Goal: Transaction & Acquisition: Book appointment/travel/reservation

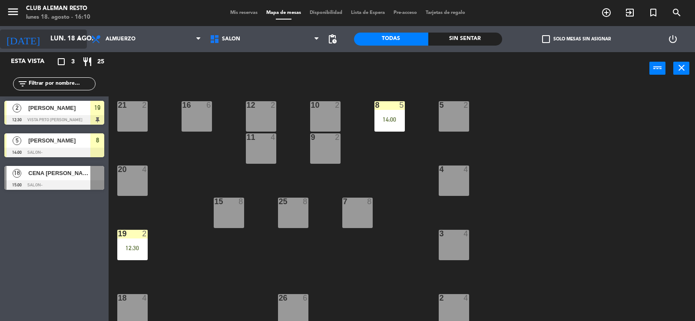
click at [53, 37] on input "lun. 18 ago." at bounding box center [88, 39] width 84 height 17
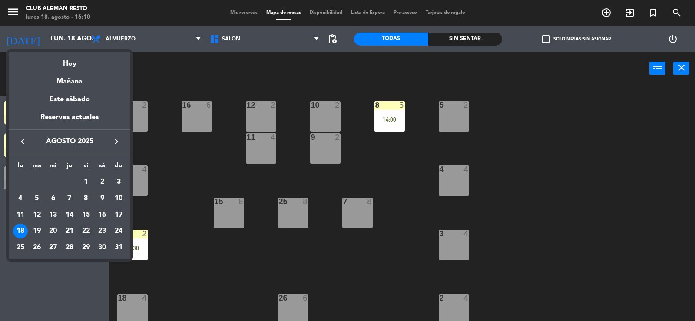
click at [88, 229] on div "22" at bounding box center [86, 231] width 15 height 15
type input "vie. 22 ago."
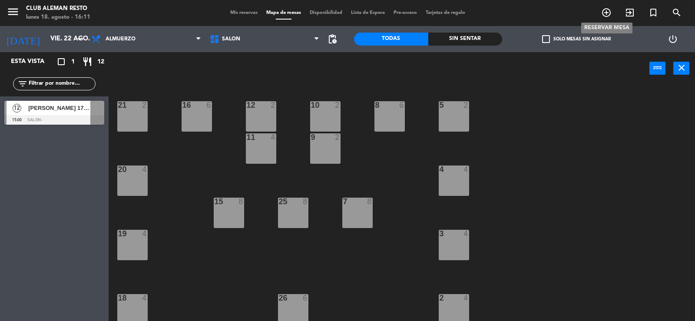
click at [604, 13] on icon "add_circle_outline" at bounding box center [606, 12] width 10 height 10
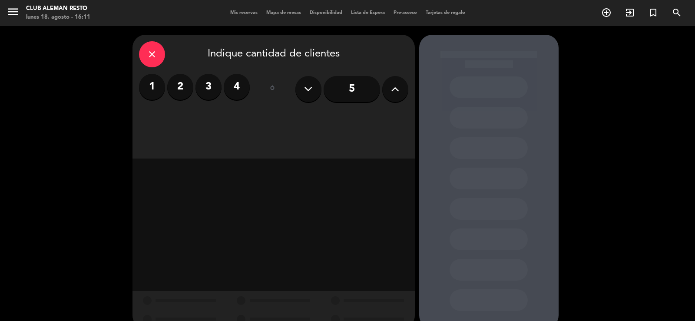
click at [399, 93] on icon at bounding box center [395, 89] width 8 height 13
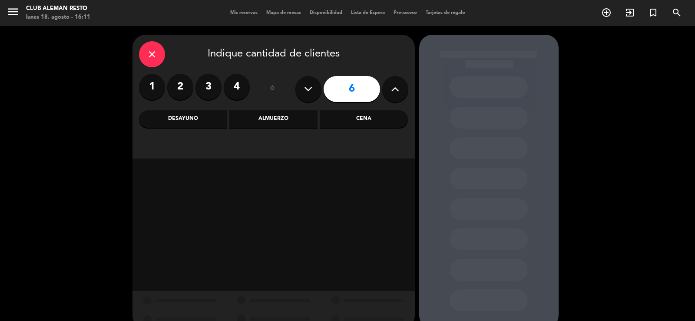
click at [399, 93] on icon at bounding box center [395, 89] width 8 height 13
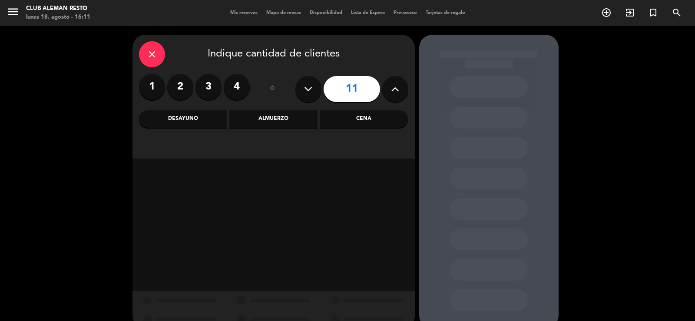
click at [399, 93] on icon at bounding box center [395, 89] width 8 height 13
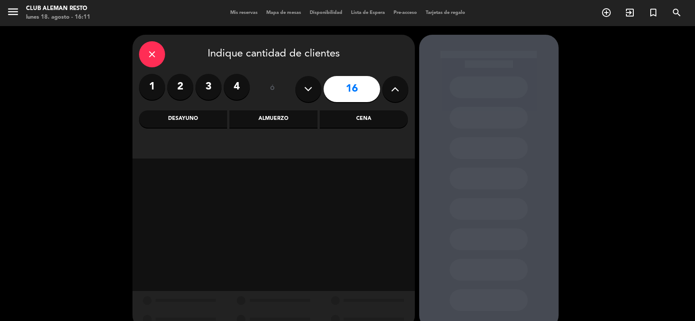
click at [399, 93] on icon at bounding box center [395, 89] width 8 height 13
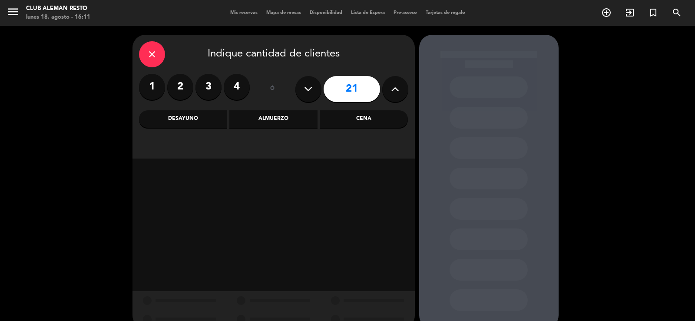
click at [399, 93] on icon at bounding box center [395, 89] width 8 height 13
type input "23"
click at [399, 93] on icon at bounding box center [395, 89] width 8 height 13
click at [279, 122] on div "Almuerzo" at bounding box center [273, 118] width 88 height 17
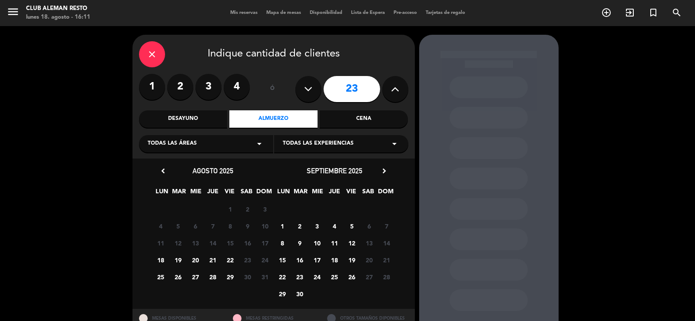
click at [229, 259] on span "22" at bounding box center [230, 260] width 14 height 14
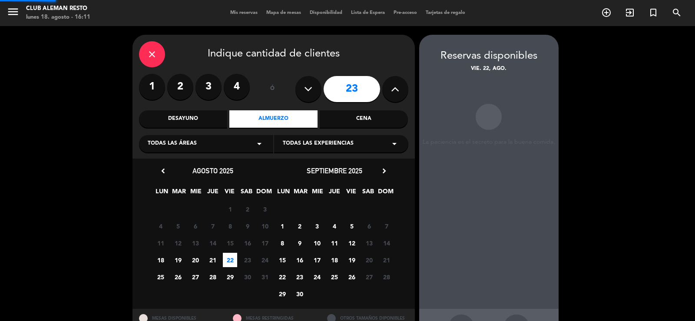
scroll to position [33, 0]
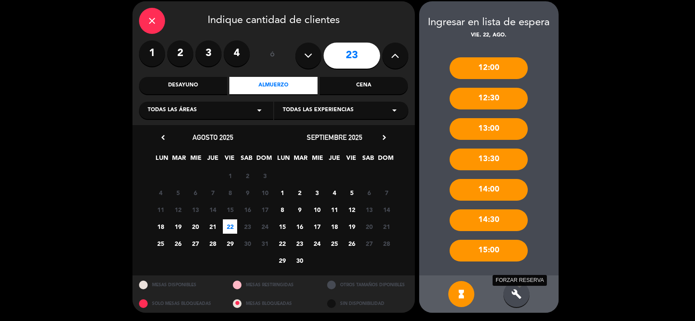
click at [514, 292] on icon "build" at bounding box center [516, 294] width 10 height 10
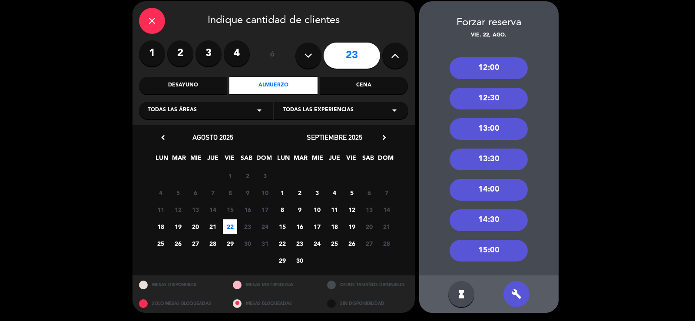
click at [481, 65] on div "12:00" at bounding box center [489, 68] width 78 height 22
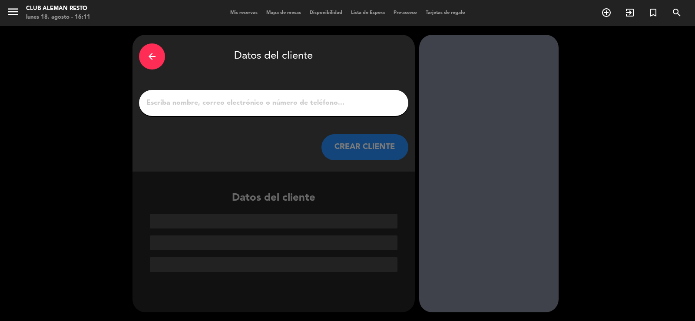
click at [158, 58] on div "arrow_back" at bounding box center [152, 56] width 26 height 26
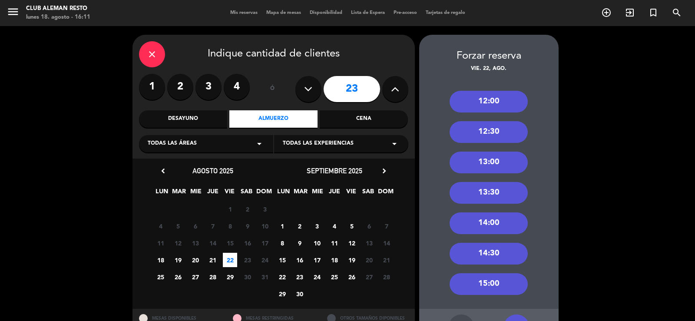
click at [158, 58] on div "close" at bounding box center [152, 54] width 26 height 26
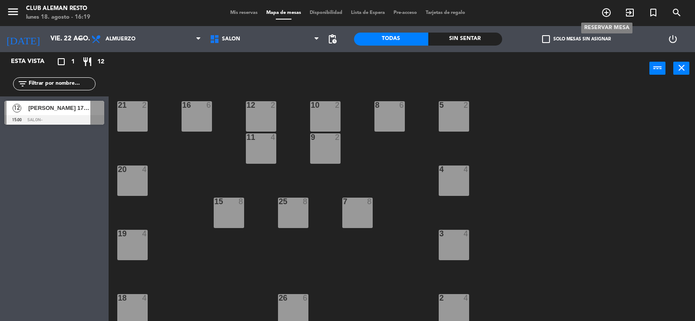
click at [605, 10] on icon "add_circle_outline" at bounding box center [606, 12] width 10 height 10
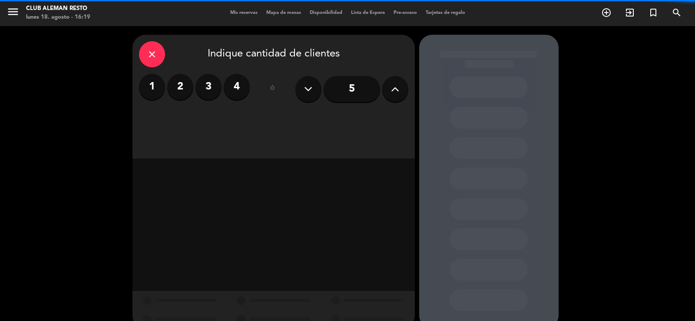
click at [187, 91] on label "2" at bounding box center [180, 87] width 26 height 26
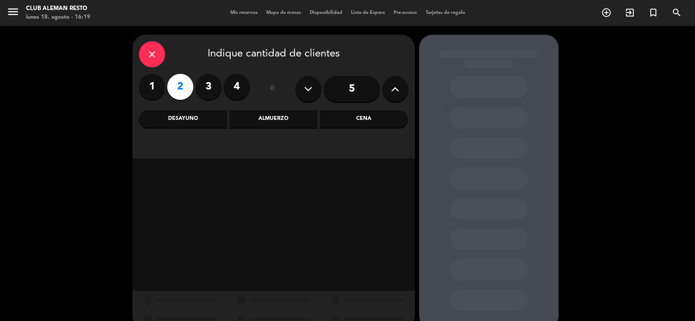
click at [345, 121] on div "Cena" at bounding box center [364, 118] width 88 height 17
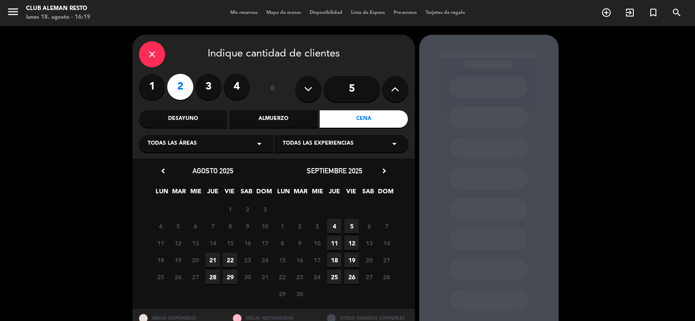
click at [227, 257] on span "22" at bounding box center [230, 260] width 14 height 14
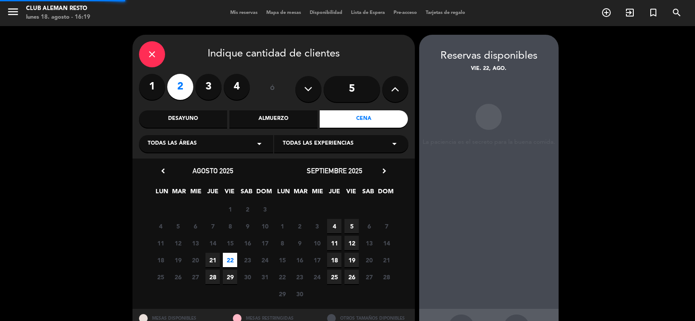
scroll to position [33, 0]
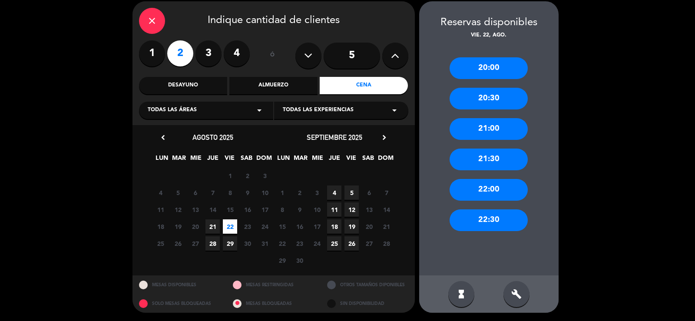
drag, startPoint x: 485, startPoint y: 132, endPoint x: 415, endPoint y: 138, distance: 69.8
click at [484, 132] on div "21:00" at bounding box center [489, 129] width 78 height 22
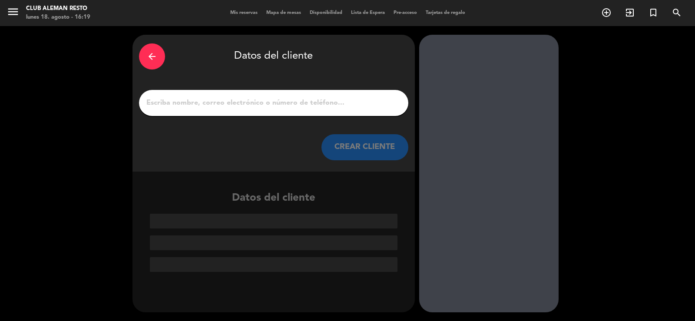
scroll to position [0, 0]
click at [274, 102] on input "1" at bounding box center [274, 103] width 256 height 12
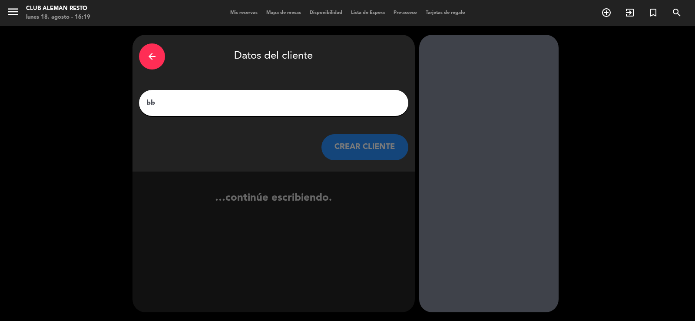
type input "b"
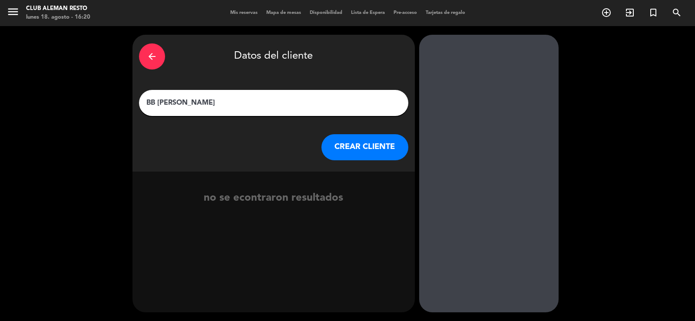
type input "BB [PERSON_NAME]"
click at [394, 152] on button "CREAR CLIENTE" at bounding box center [364, 147] width 87 height 26
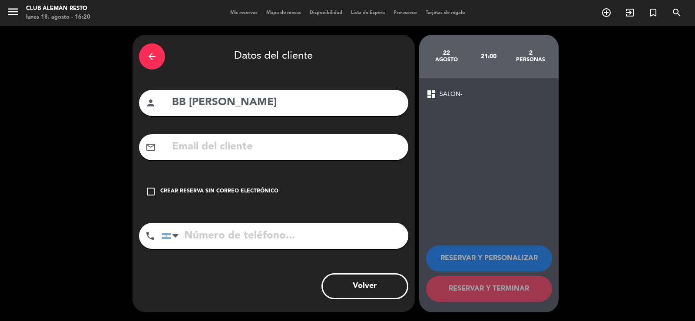
click at [150, 189] on icon "check_box_outline_blank" at bounding box center [151, 191] width 10 height 10
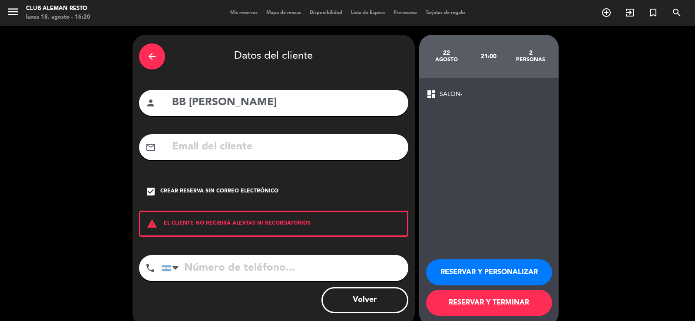
click at [506, 307] on button "RESERVAR Y TERMINAR" at bounding box center [489, 303] width 126 height 26
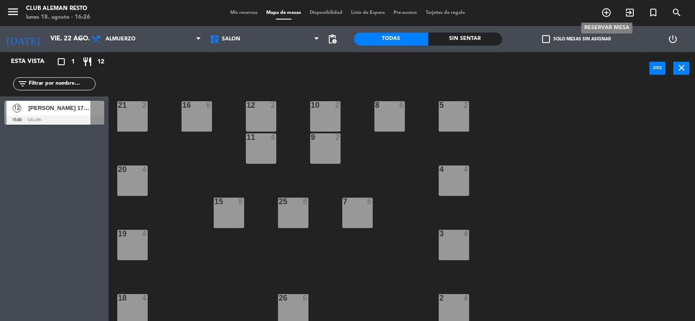
click at [605, 13] on icon "add_circle_outline" at bounding box center [606, 12] width 10 height 10
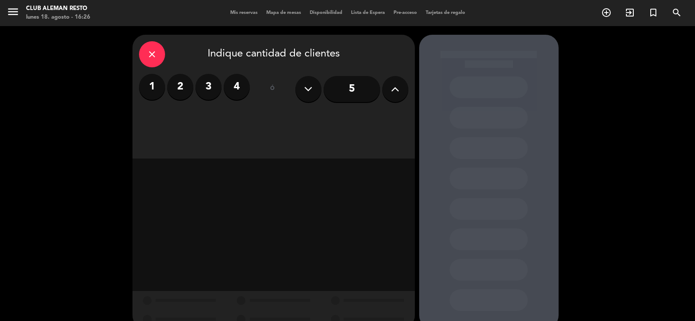
click at [183, 86] on label "2" at bounding box center [180, 87] width 26 height 26
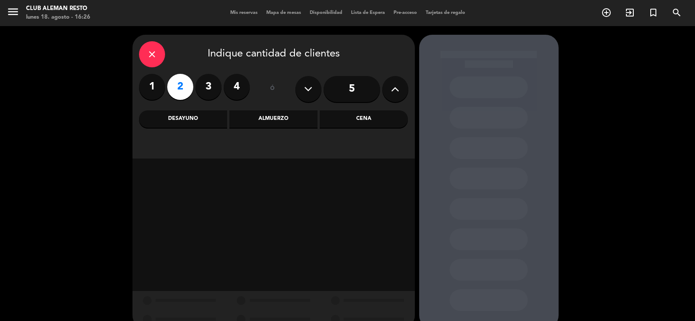
click at [309, 113] on div "Almuerzo" at bounding box center [273, 118] width 88 height 17
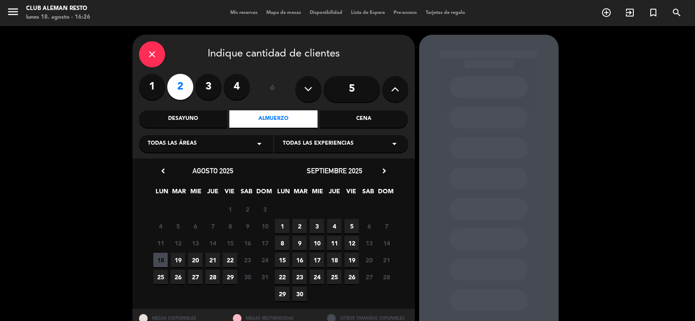
click at [198, 259] on span "20" at bounding box center [195, 260] width 14 height 14
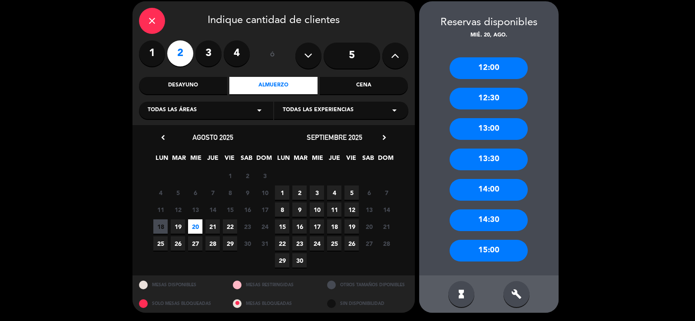
click at [491, 134] on div "13:00" at bounding box center [489, 129] width 78 height 22
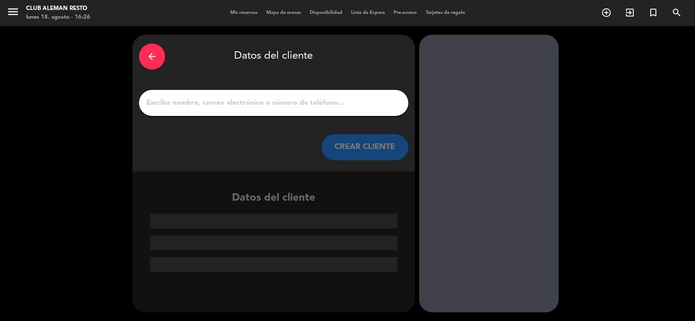
click at [247, 103] on input "1" at bounding box center [274, 103] width 256 height 12
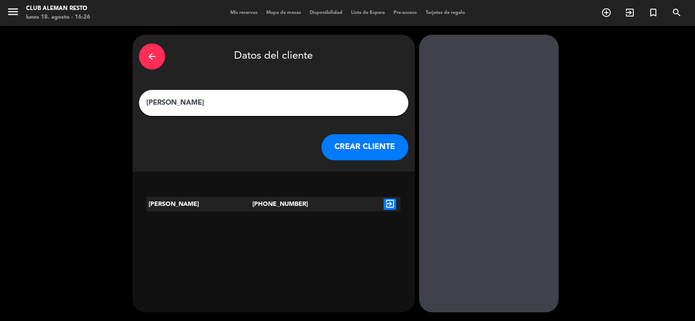
type input "[PERSON_NAME]"
click at [389, 203] on icon "exit_to_app" at bounding box center [390, 203] width 13 height 11
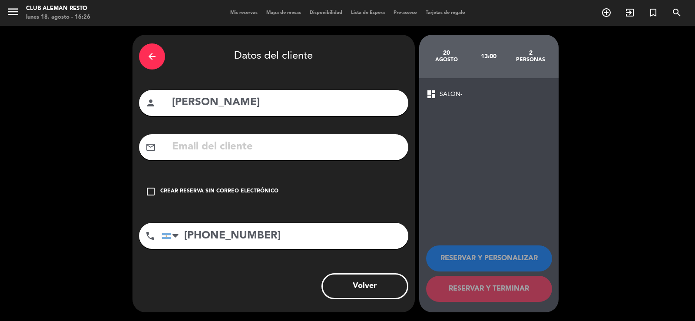
click at [151, 190] on icon "check_box_outline_blank" at bounding box center [151, 191] width 10 height 10
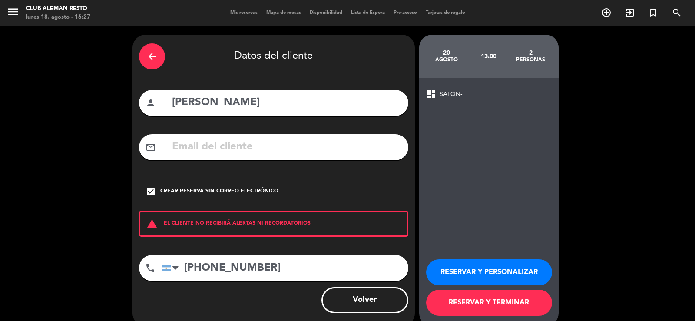
click at [271, 267] on input "[PHONE_NUMBER]" at bounding box center [285, 268] width 247 height 26
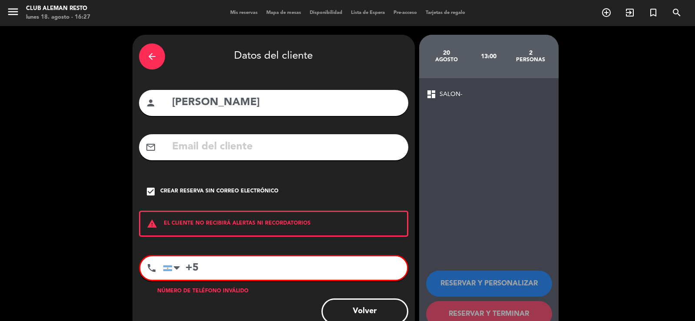
type input "+"
type input "1"
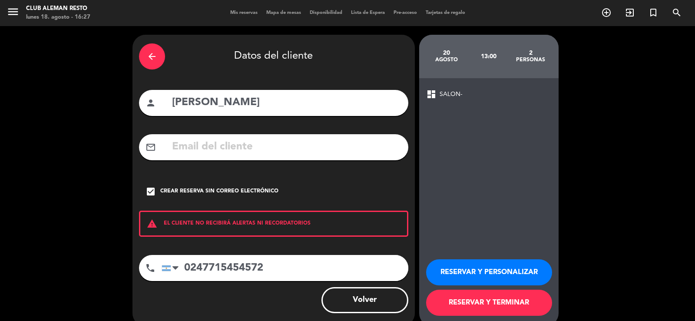
type input "0247715454572"
click at [519, 304] on button "RESERVAR Y TERMINAR" at bounding box center [489, 303] width 126 height 26
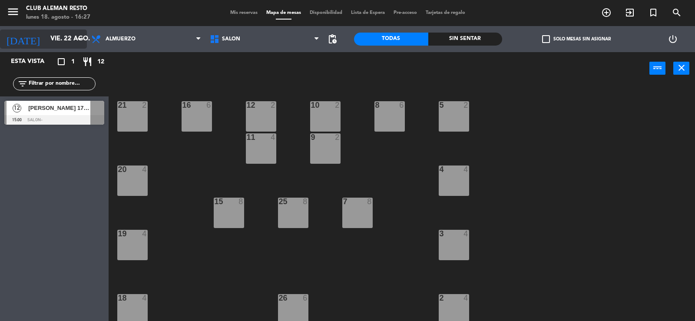
click at [63, 39] on input "vie. 22 ago." at bounding box center [88, 39] width 84 height 17
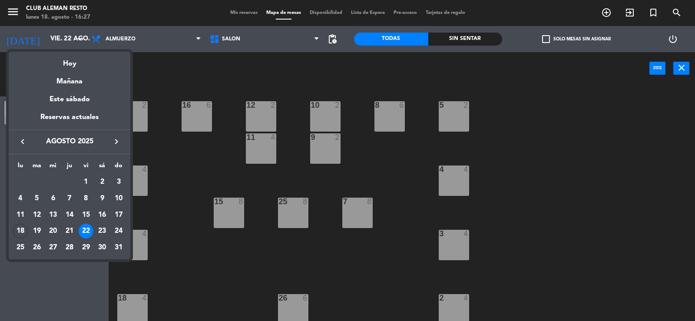
click at [175, 238] on div at bounding box center [347, 160] width 695 height 321
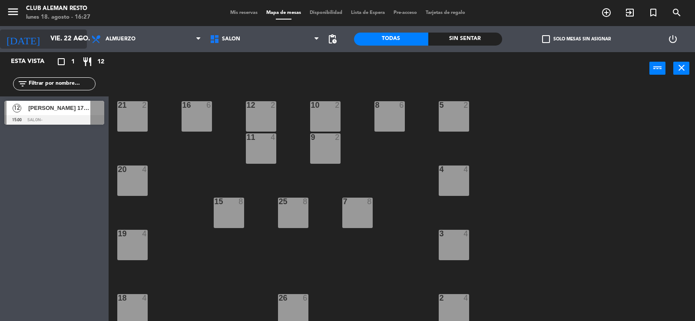
click at [80, 41] on icon "arrow_drop_down" at bounding box center [79, 39] width 10 height 10
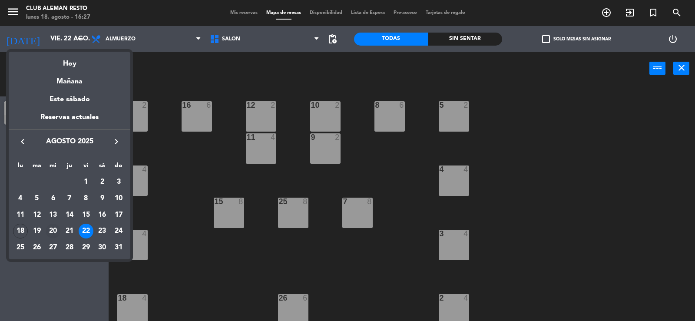
click at [56, 231] on div "20" at bounding box center [53, 231] width 15 height 15
type input "mié. 20 ago."
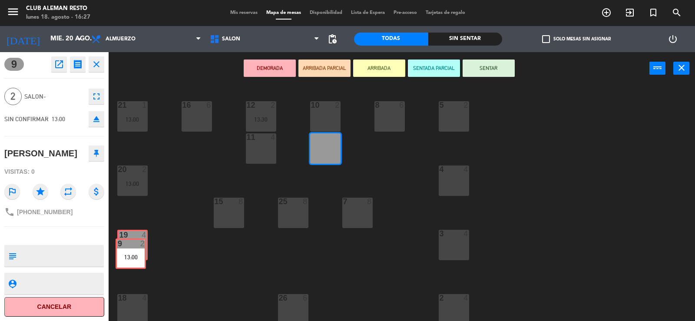
drag, startPoint x: 321, startPoint y: 151, endPoint x: 127, endPoint y: 256, distance: 221.2
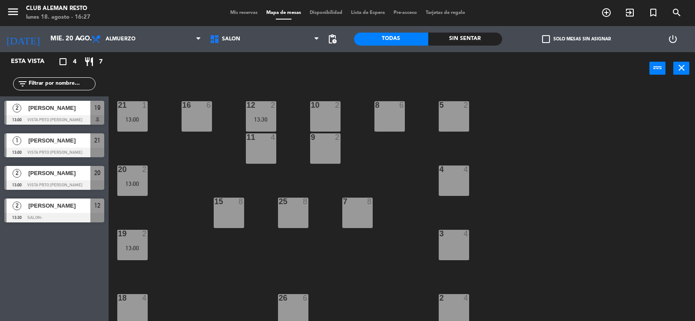
click at [85, 179] on div "[PERSON_NAME]" at bounding box center [58, 173] width 63 height 14
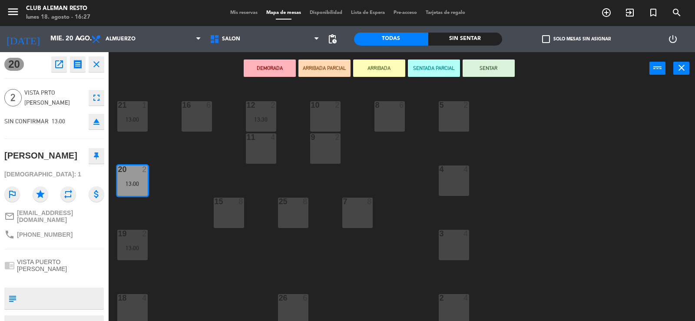
click at [96, 65] on icon "close" at bounding box center [96, 64] width 10 height 10
